Goal: Navigation & Orientation: Find specific page/section

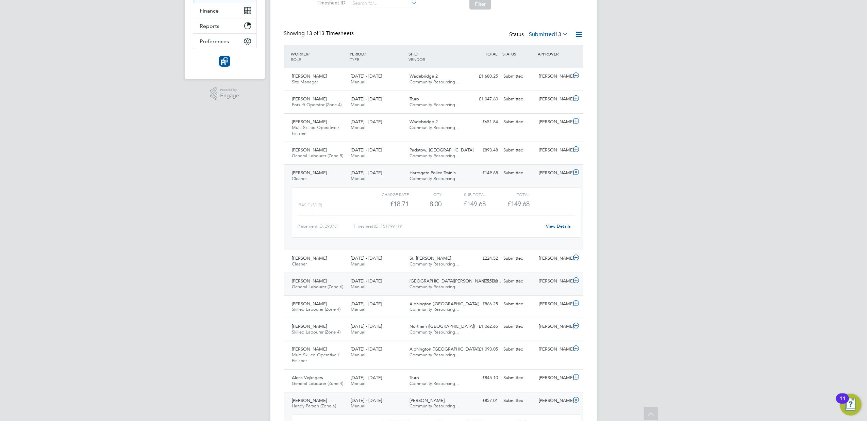
click at [416, 284] on span "Spark Mill Meadows, Be…" at bounding box center [456, 281] width 92 height 6
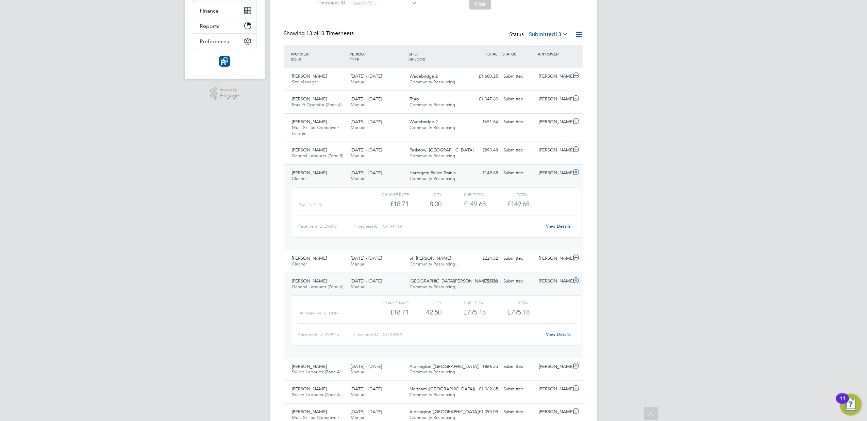
click at [560, 334] on link "View Details" at bounding box center [558, 334] width 25 height 6
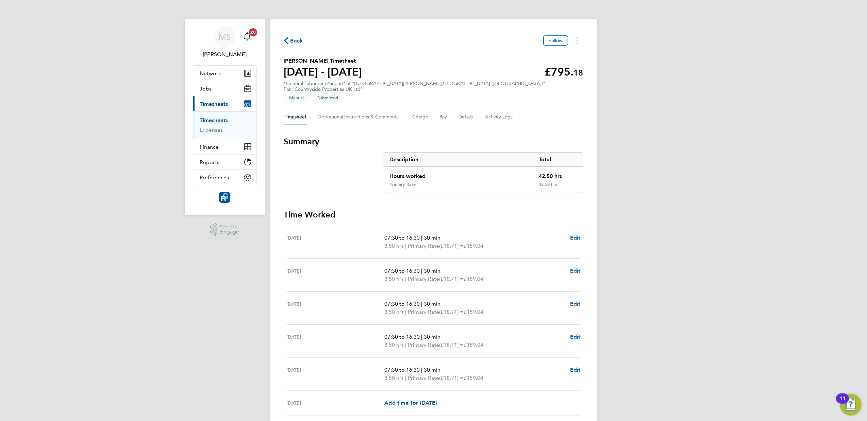
click at [287, 37] on icon "button" at bounding box center [286, 40] width 4 height 7
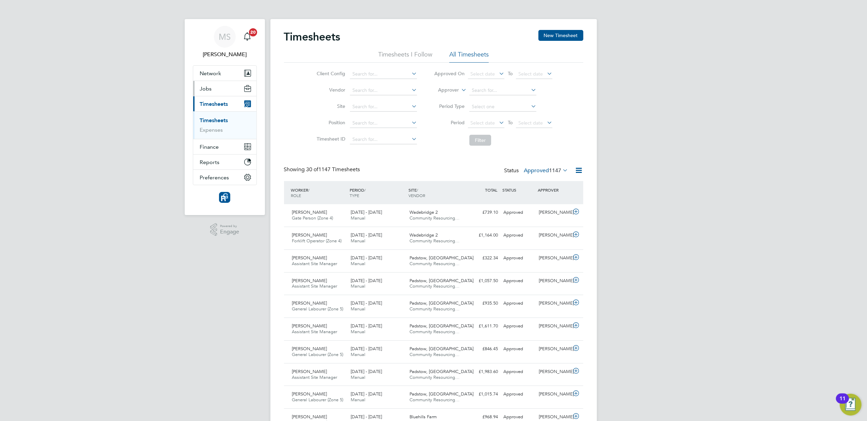
click at [209, 86] on span "Jobs" at bounding box center [206, 88] width 12 height 6
click at [205, 116] on link "Vacancies" at bounding box center [212, 114] width 24 height 6
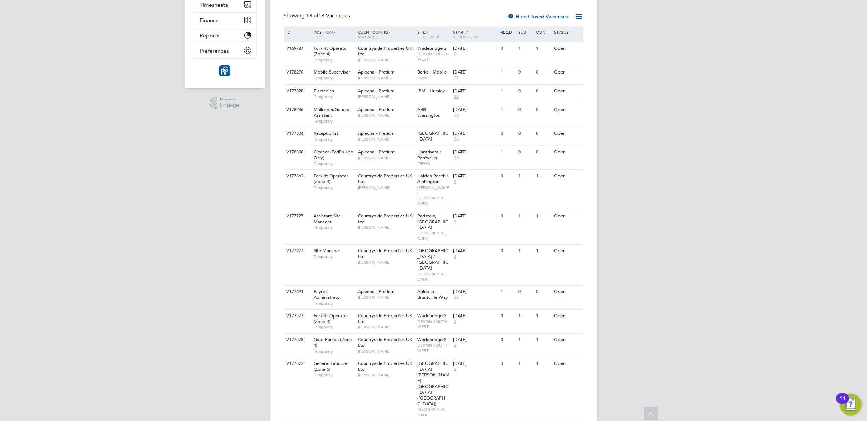
click at [665, 351] on div "MS [PERSON_NAME] Notifications 20 Applications: Network Team Members Businesses…" at bounding box center [433, 230] width 867 height 733
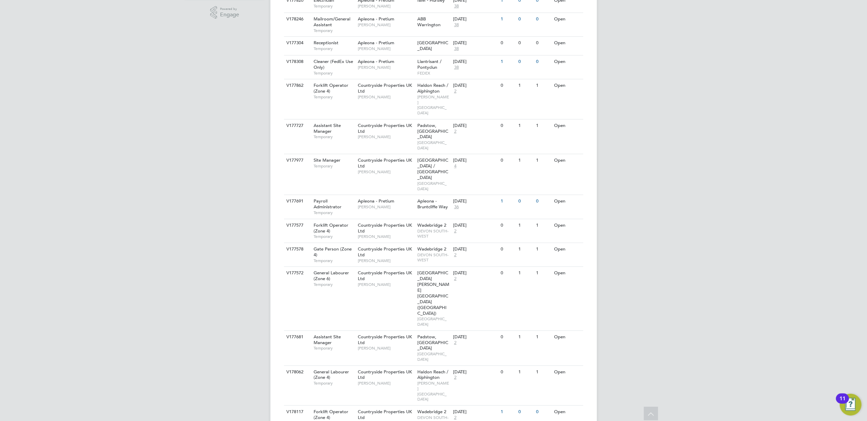
click at [646, 348] on div "MS [PERSON_NAME] Notifications 20 Applications: Network Team Members Businesses…" at bounding box center [433, 139] width 867 height 733
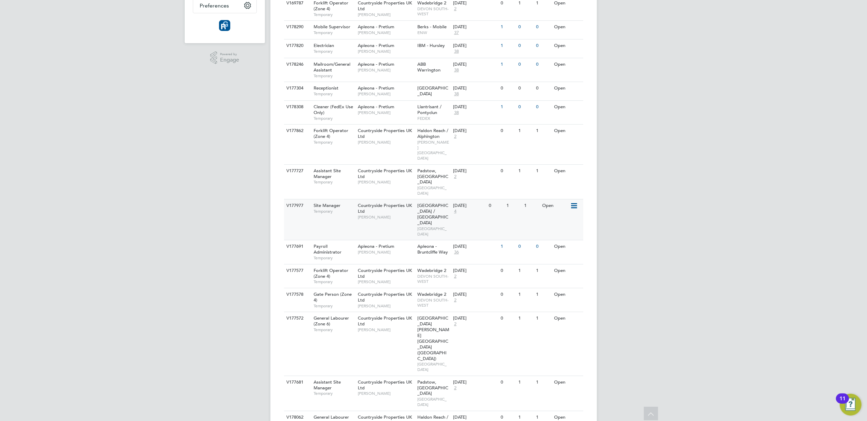
scroll to position [232, 0]
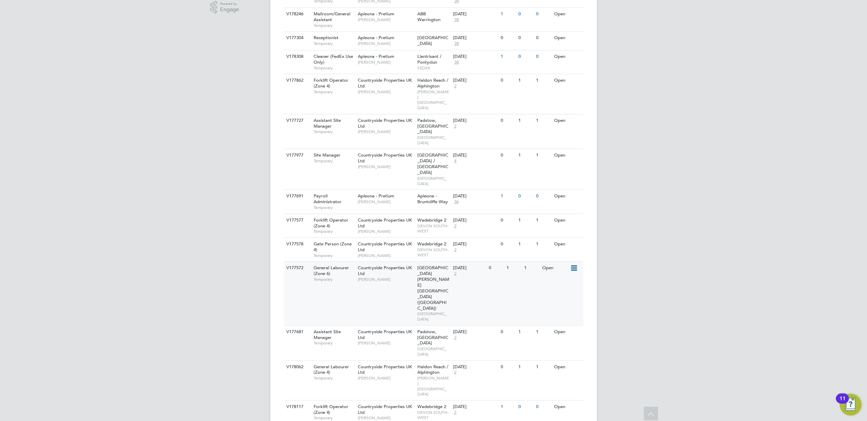
click at [430, 265] on span "[GEOGRAPHIC_DATA][PERSON_NAME][GEOGRAPHIC_DATA] ([GEOGRAPHIC_DATA])" at bounding box center [433, 288] width 32 height 46
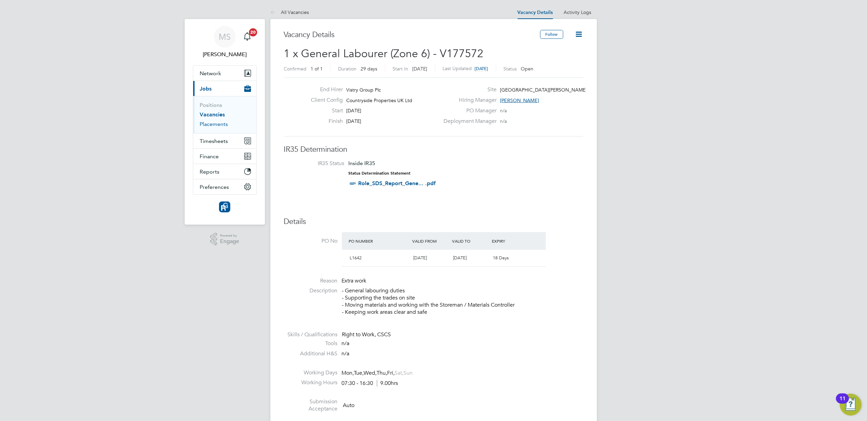
click at [220, 126] on link "Placements" at bounding box center [214, 124] width 28 height 6
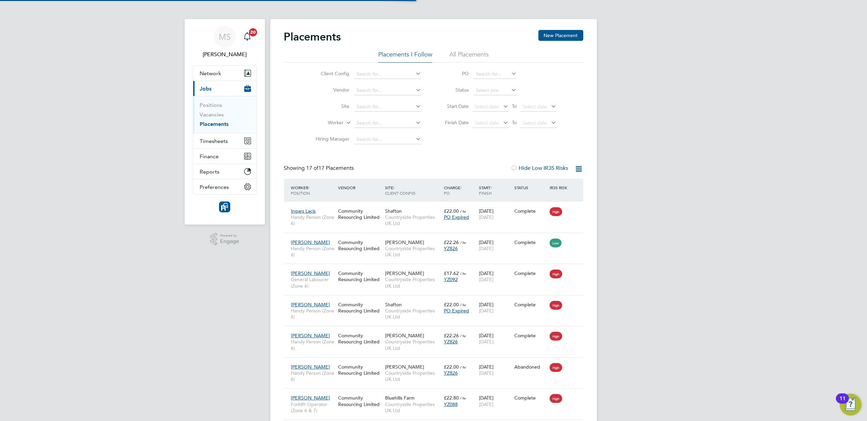
scroll to position [25, 48]
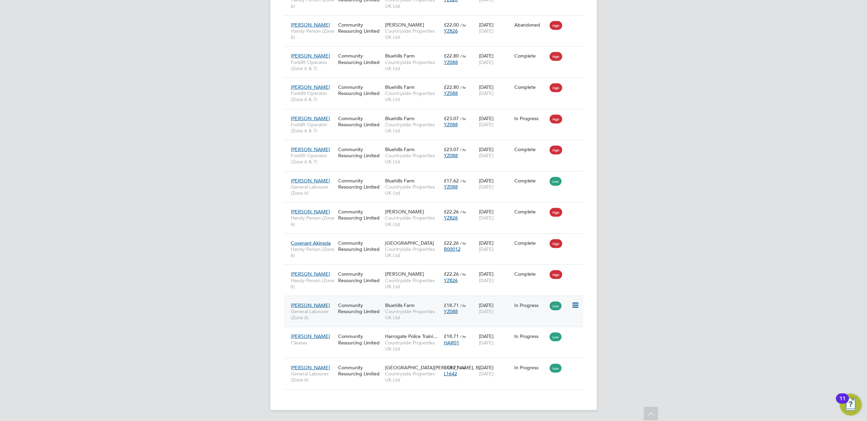
click at [574, 304] on icon at bounding box center [575, 305] width 7 height 8
click at [629, 295] on div "MS Michelle Smith Notifications 20 Applications: Network Team Members Businesse…" at bounding box center [433, 39] width 867 height 763
